Goal: Task Accomplishment & Management: Use online tool/utility

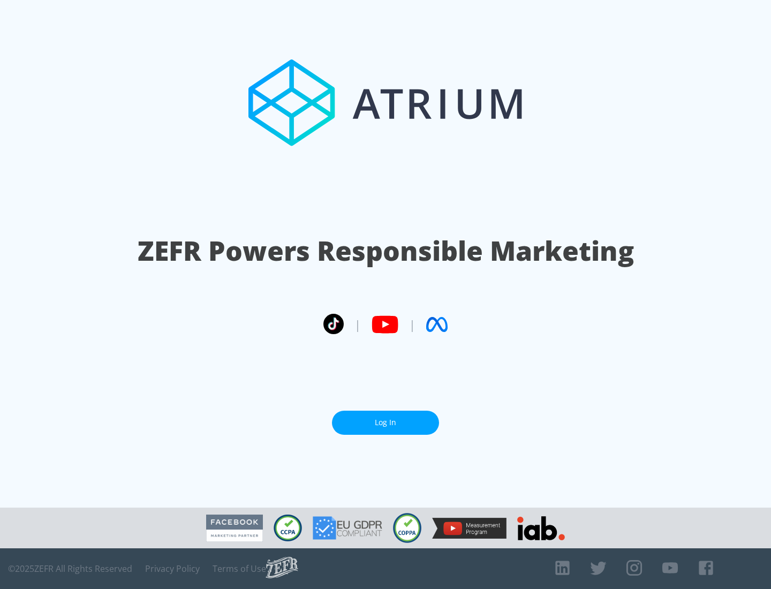
click at [386, 423] on link "Log In" at bounding box center [385, 423] width 107 height 24
